Goal: Navigation & Orientation: Find specific page/section

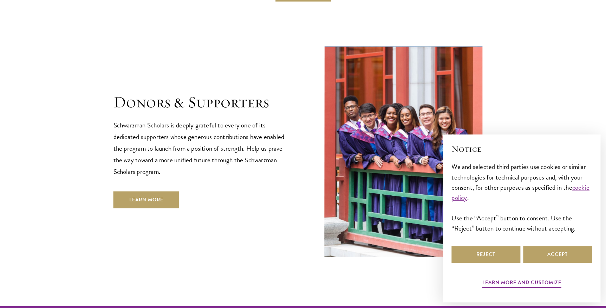
scroll to position [2091, 0]
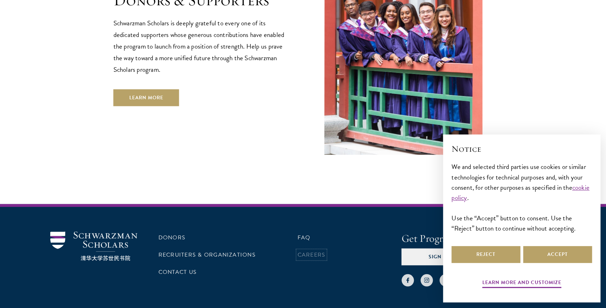
click at [311, 250] on link "Careers" at bounding box center [312, 254] width 28 height 8
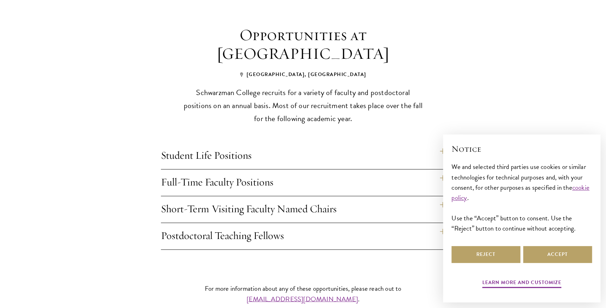
scroll to position [668, 0]
